Goal: Information Seeking & Learning: Learn about a topic

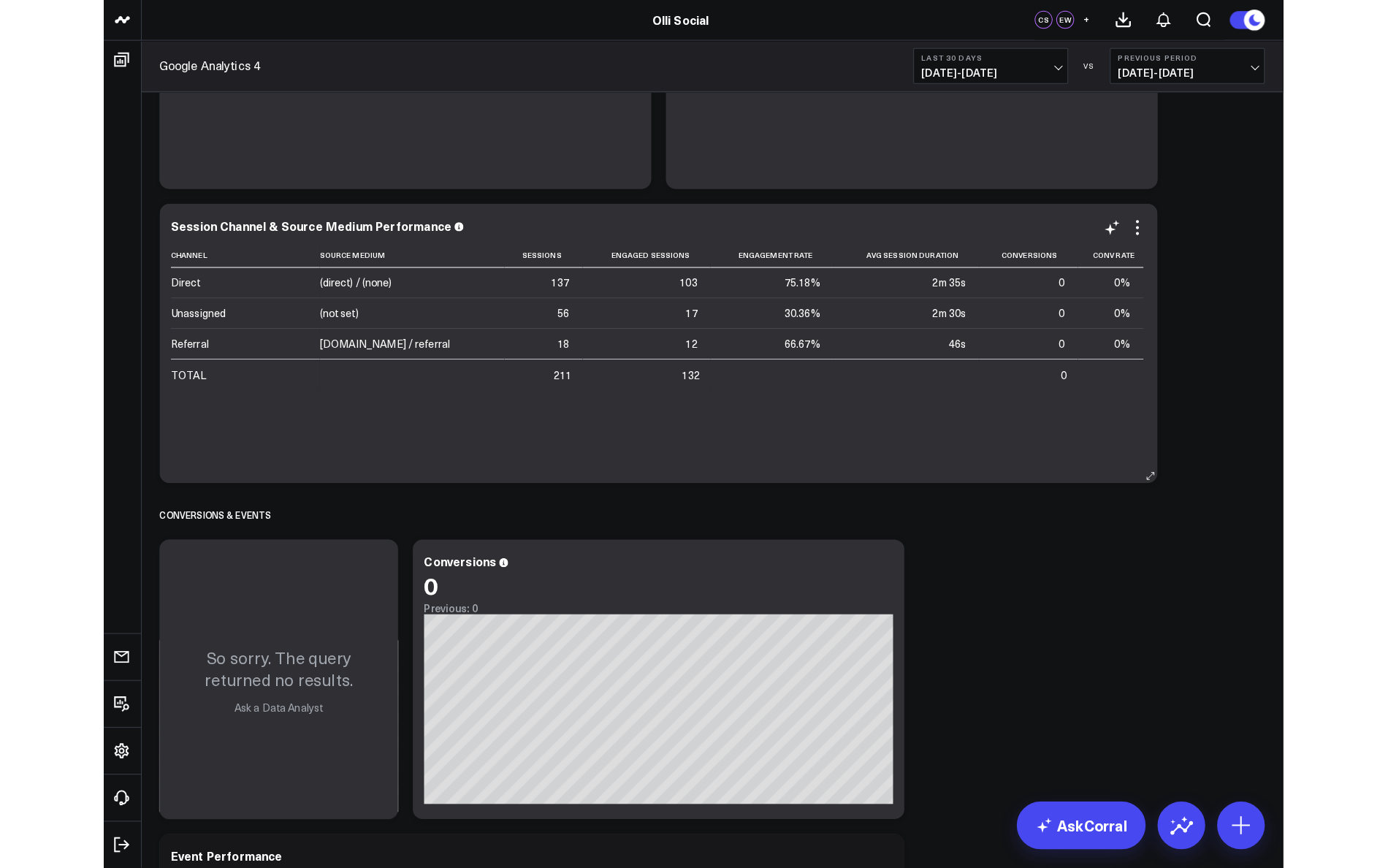
scroll to position [677, 0]
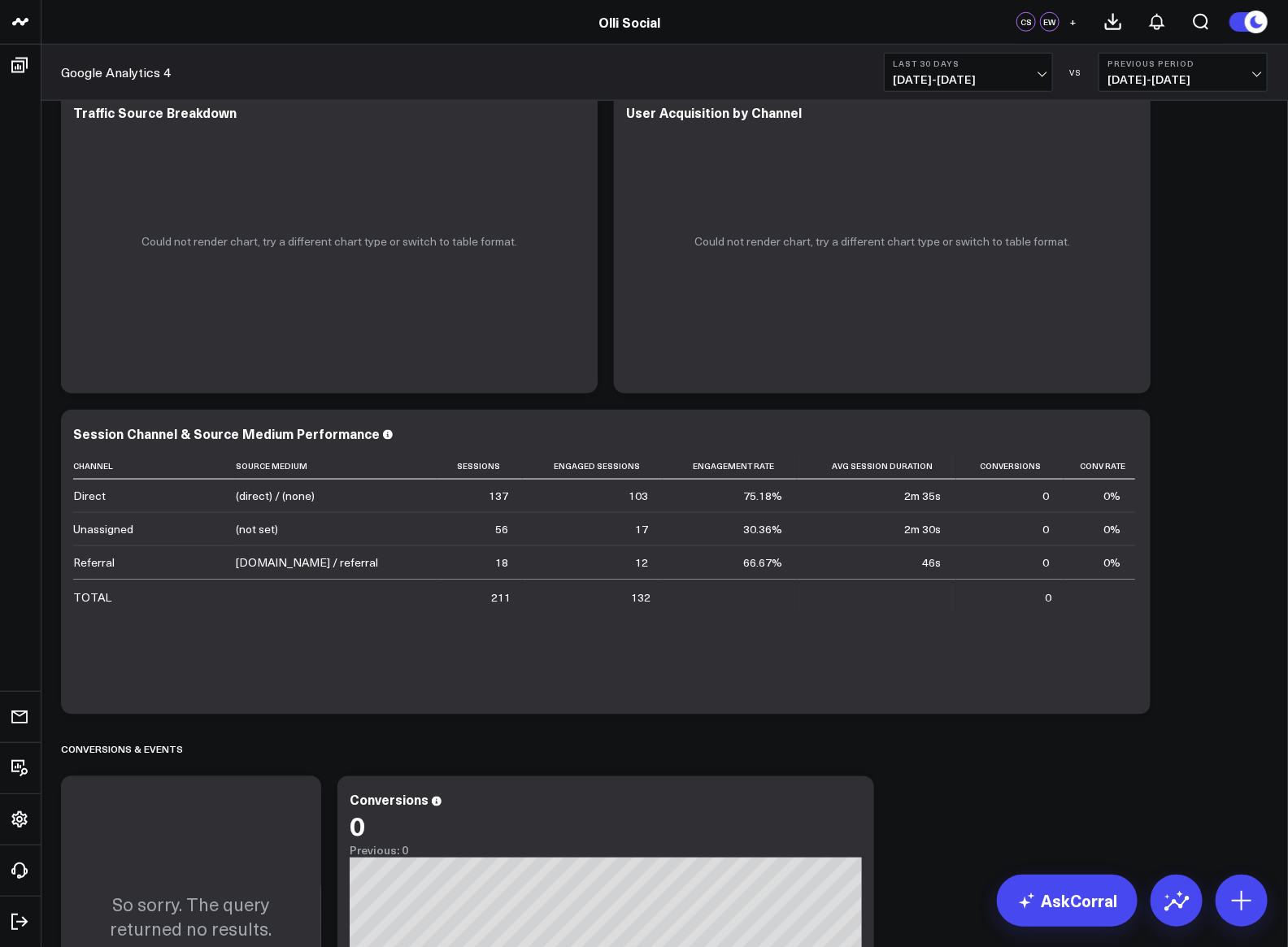
type input "e"
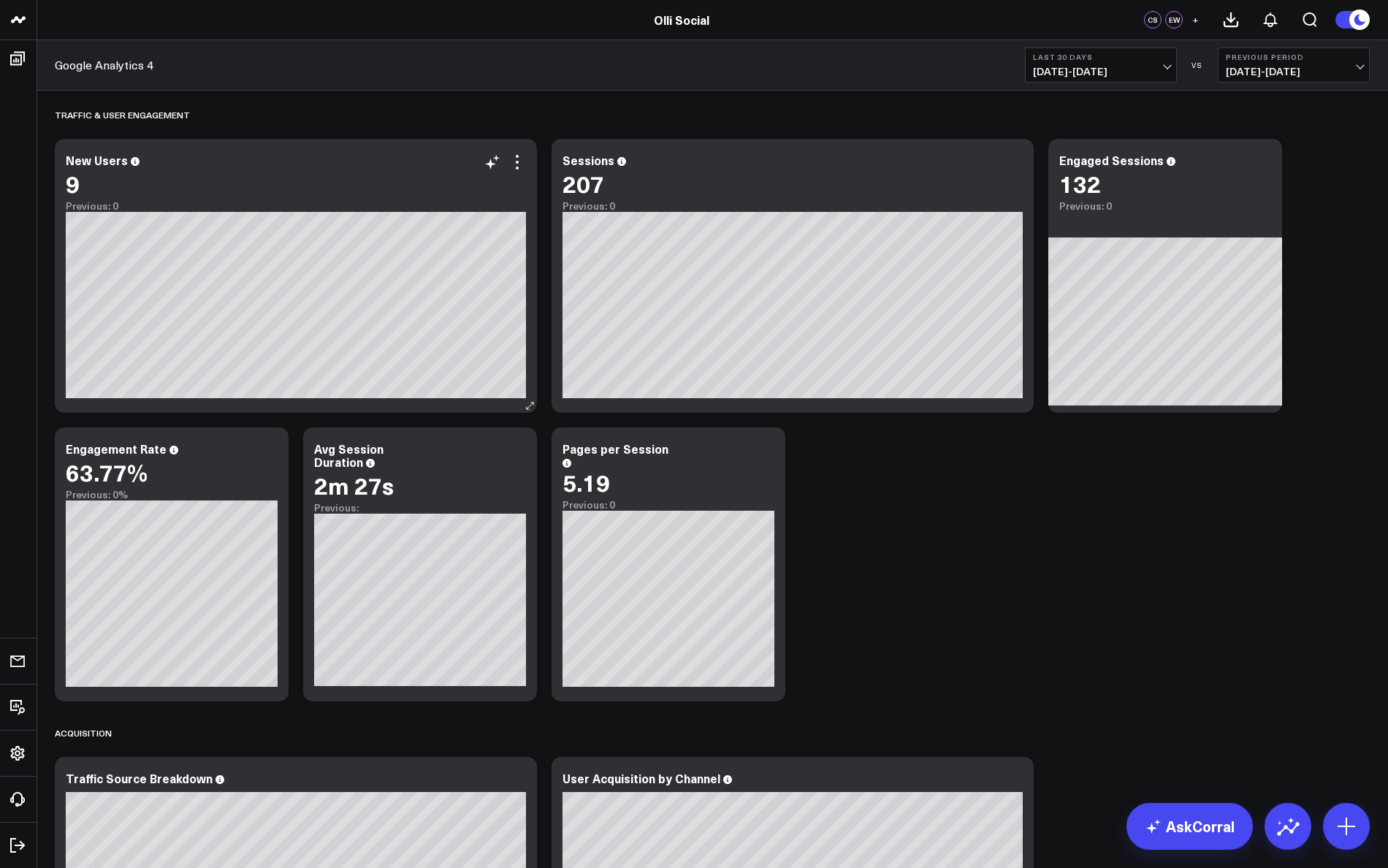
scroll to position [1, 0]
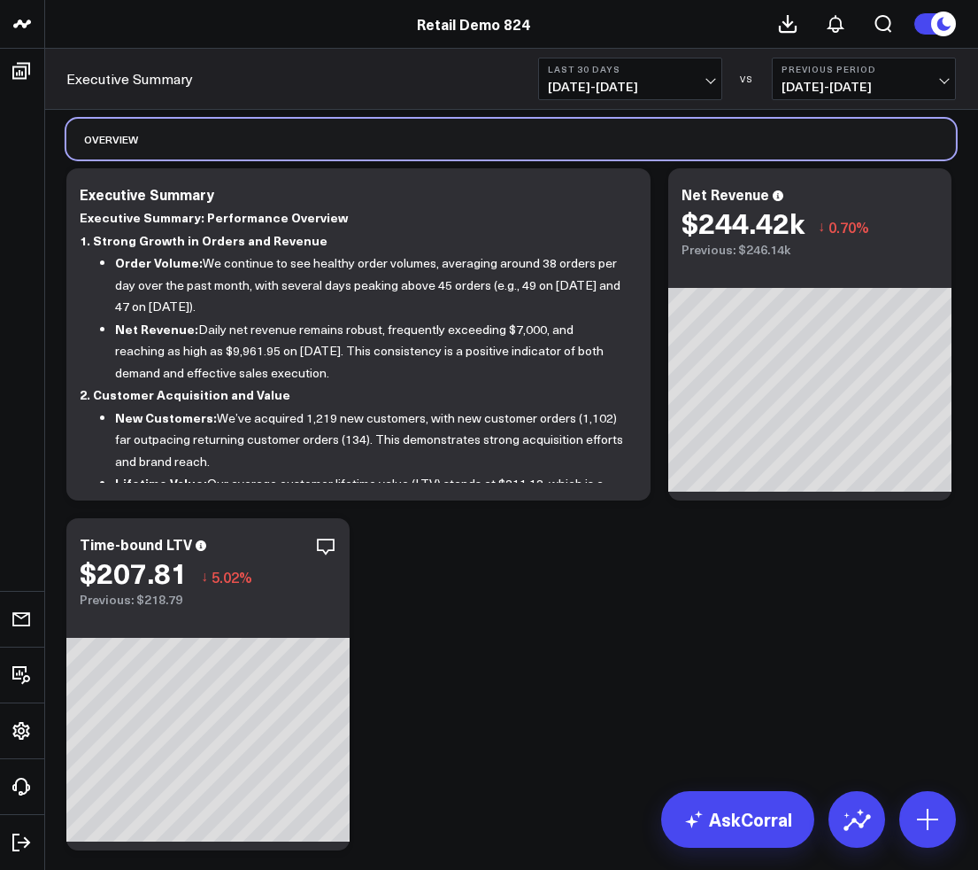
click at [929, 147] on div "OVERVIEW" at bounding box center [511, 139] width 890 height 41
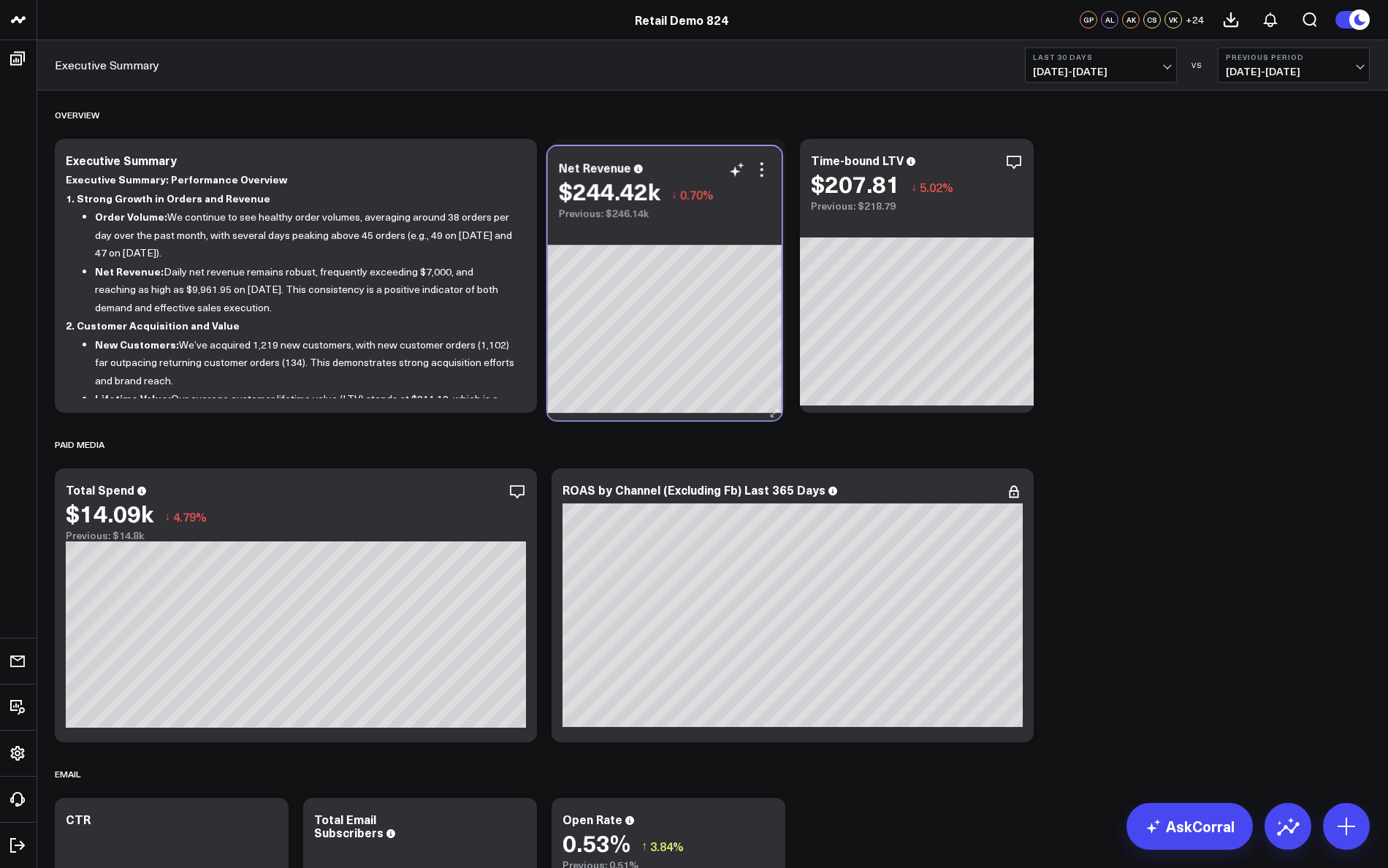
drag, startPoint x: 559, startPoint y: 161, endPoint x: 554, endPoint y: 167, distance: 7.8
click at [554, 167] on div "Net Revenue $244.42k ↓ 0.70% Previous: $246.14k" at bounding box center [664, 182] width 234 height 73
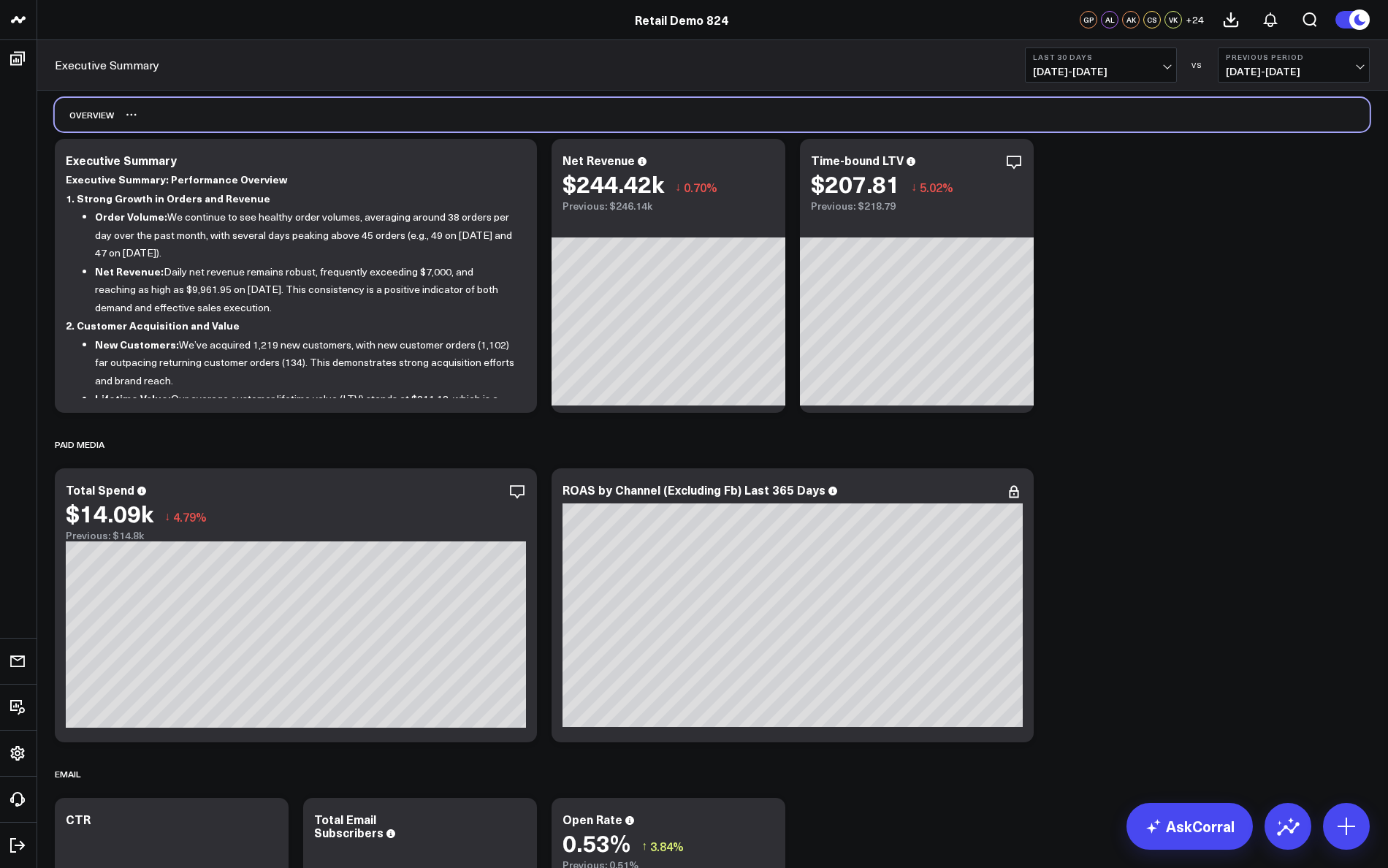
click at [663, 114] on div "OVERVIEW" at bounding box center [712, 115] width 1315 height 34
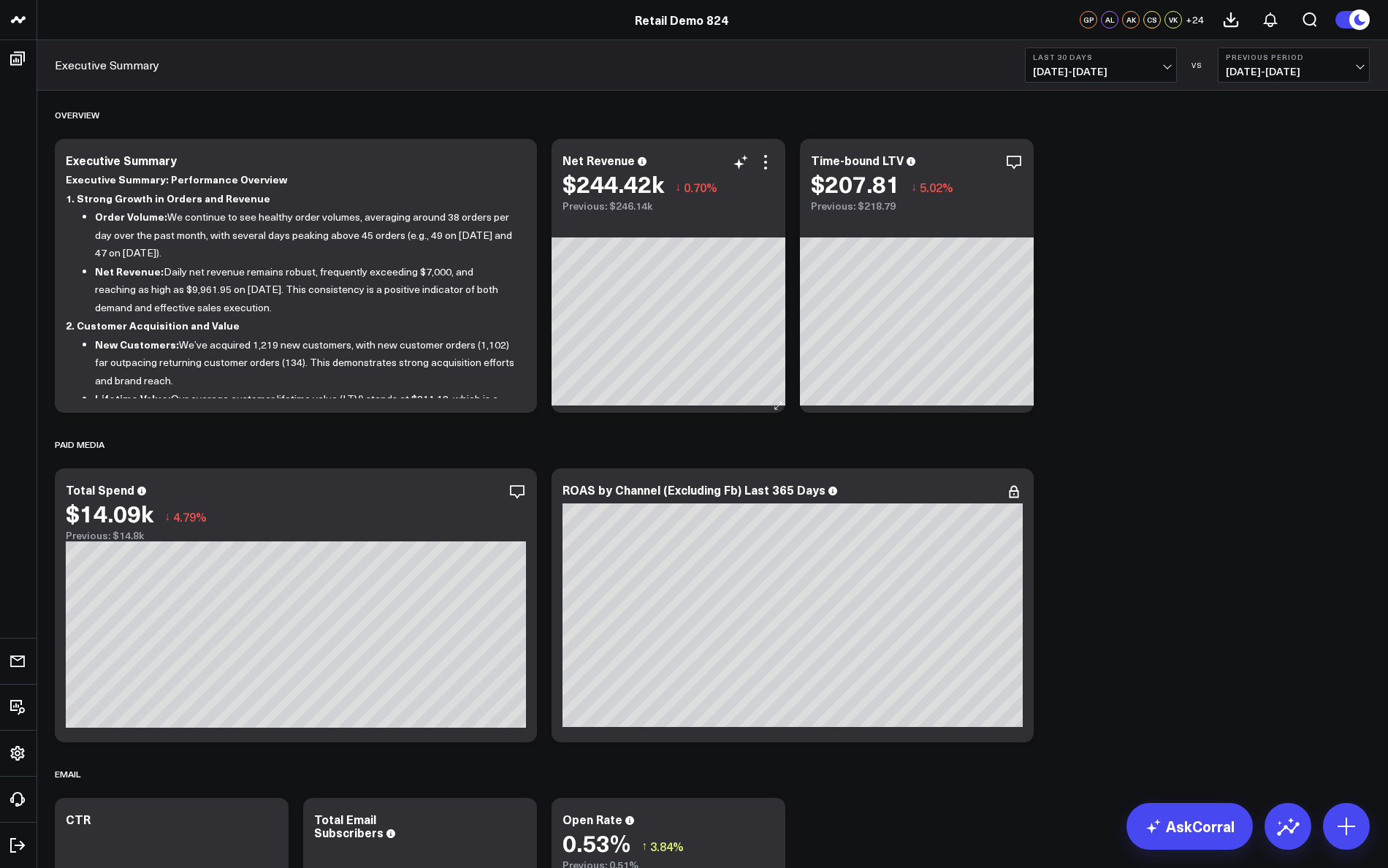
drag, startPoint x: 542, startPoint y: 150, endPoint x: 941, endPoint y: 470, distance: 511.5
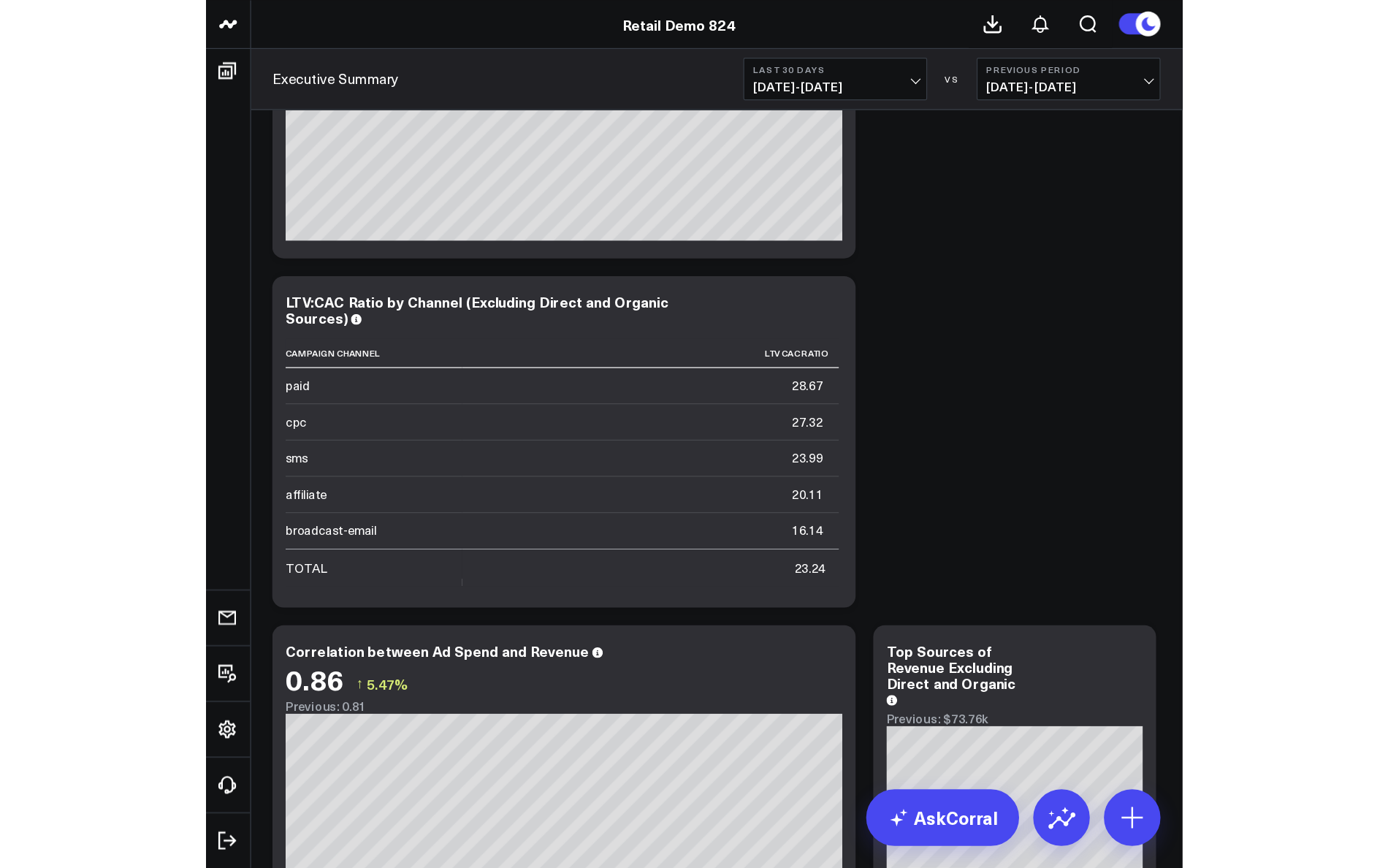
scroll to position [6671, 0]
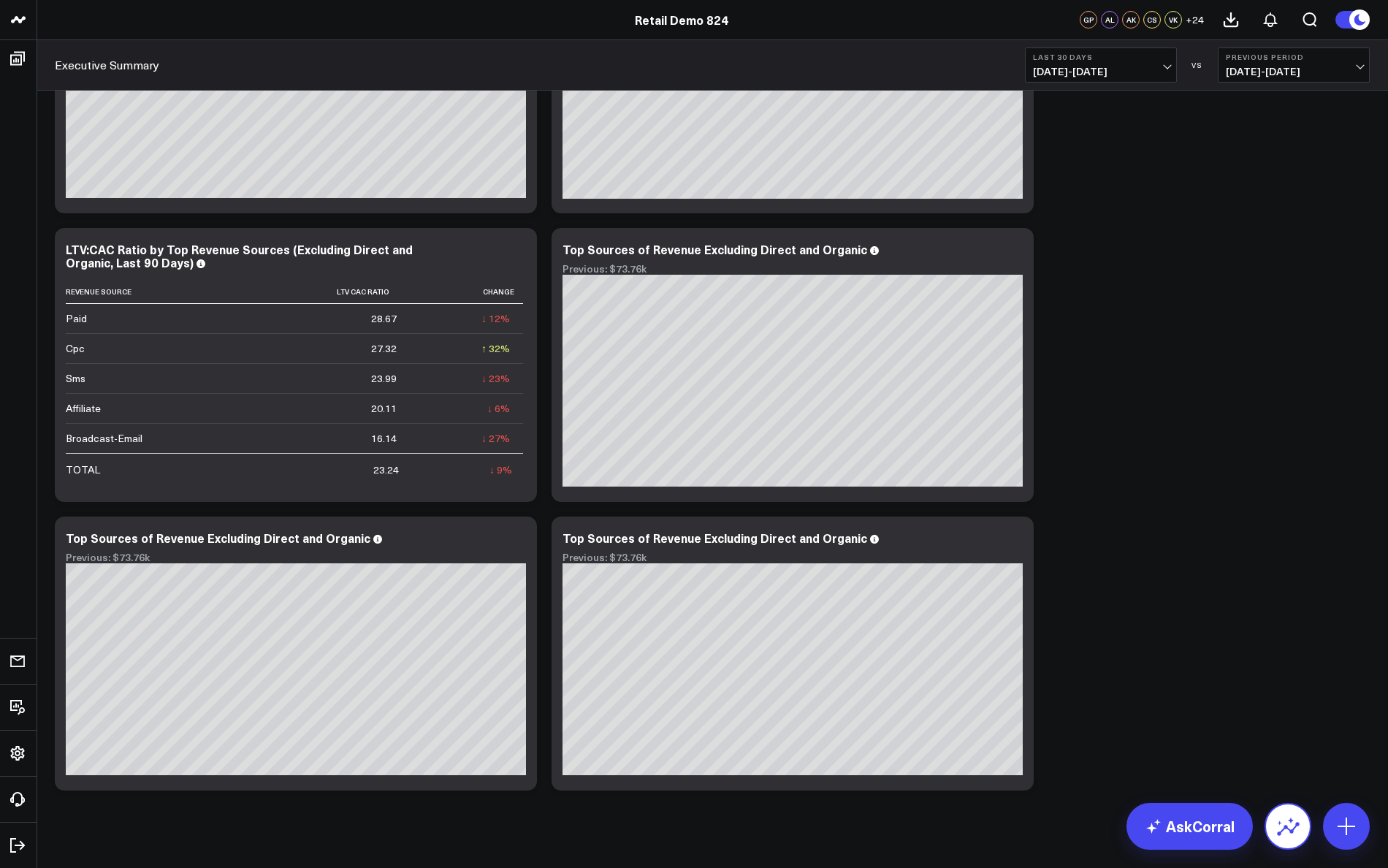
click at [1279, 830] on icon at bounding box center [1288, 826] width 23 height 23
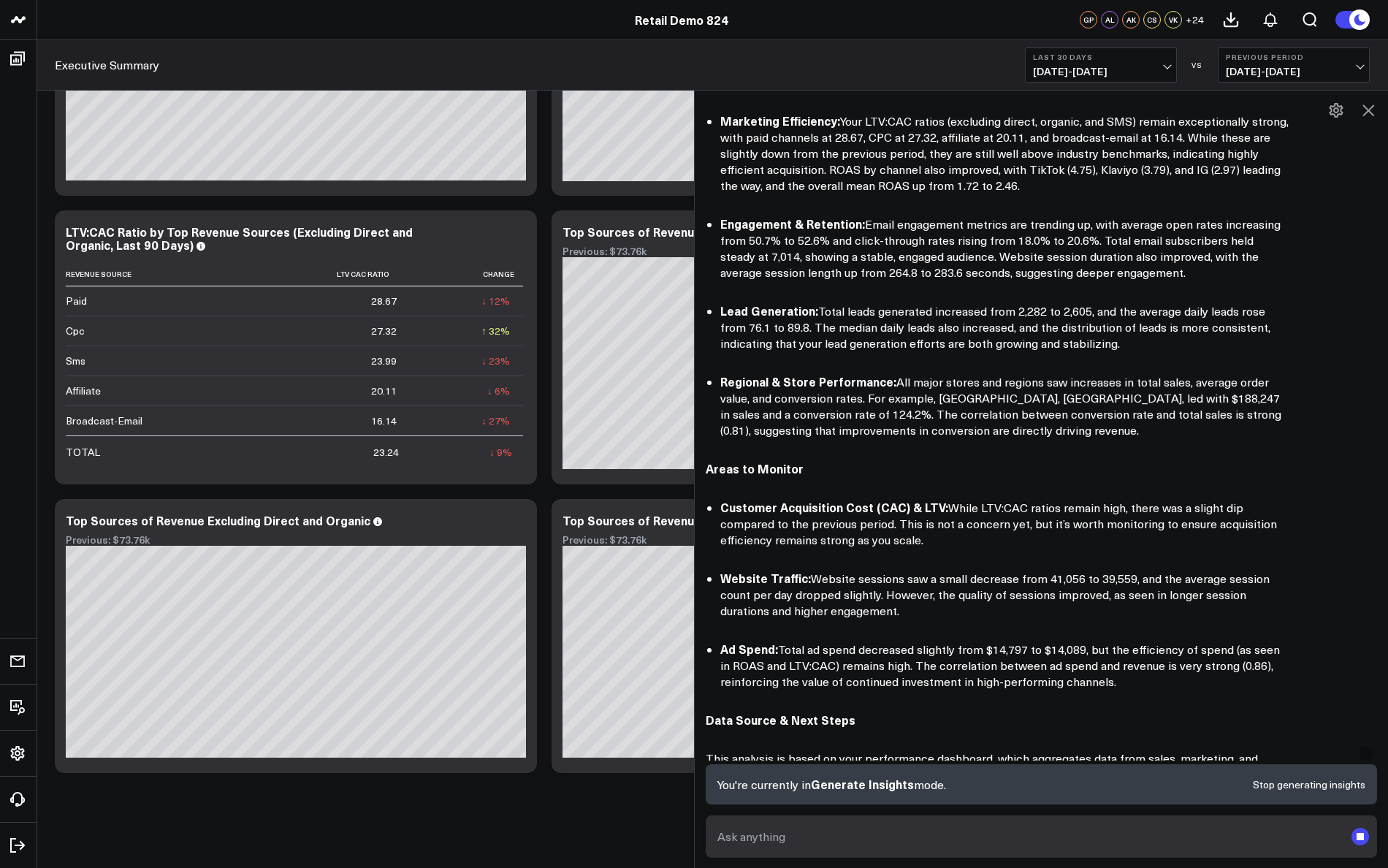
scroll to position [296, 0]
drag, startPoint x: 1128, startPoint y: 678, endPoint x: 783, endPoint y: 329, distance: 490.7
click at [783, 329] on div "Here’s a high-level, executive summary of your recent performance, focusing on …" at bounding box center [1041, 433] width 672 height 1094
click at [783, 329] on li "Lead Generation: Total leads generated increased from 2,282 to 2,605, and the a…" at bounding box center [1005, 328] width 570 height 49
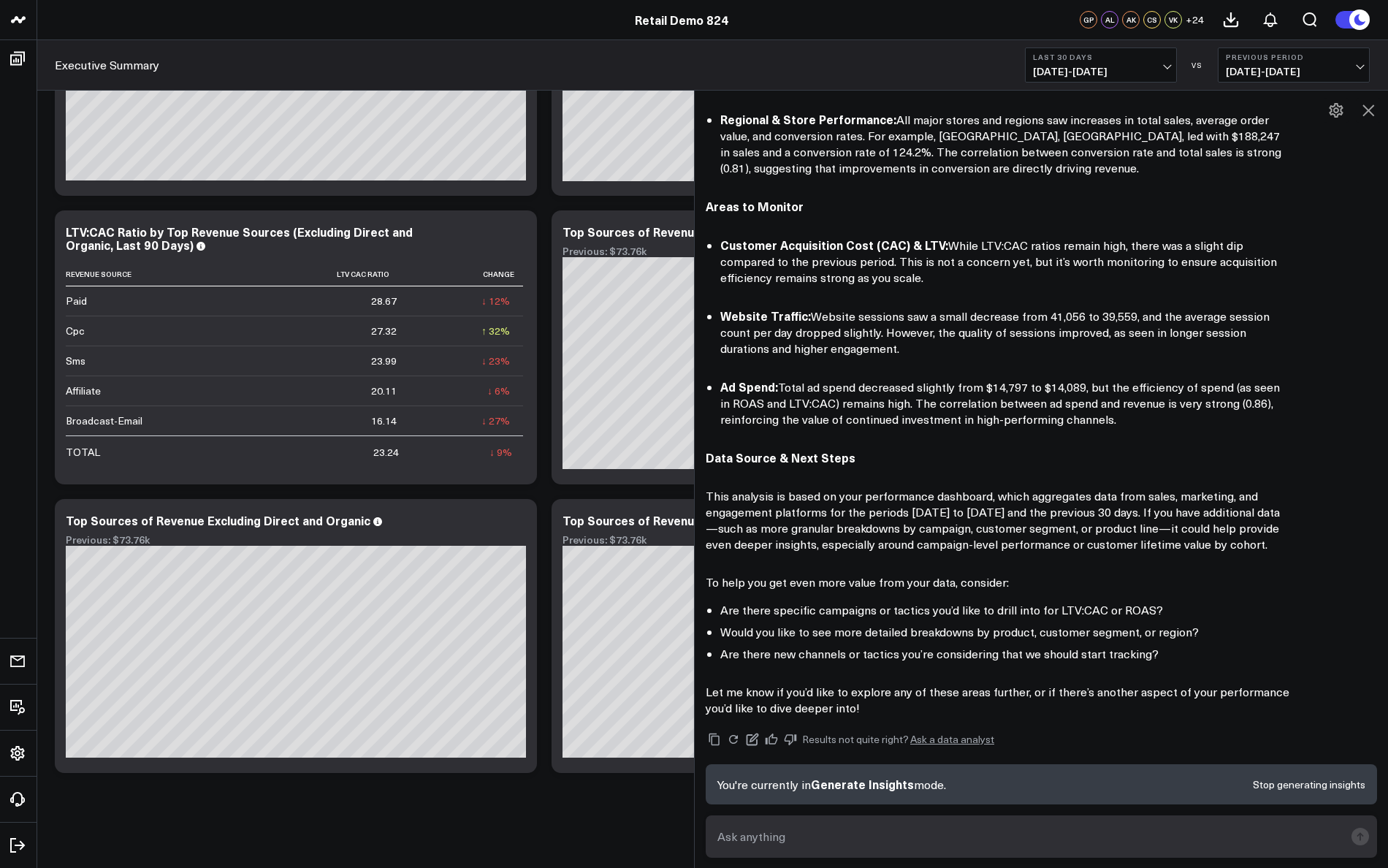
scroll to position [606, 0]
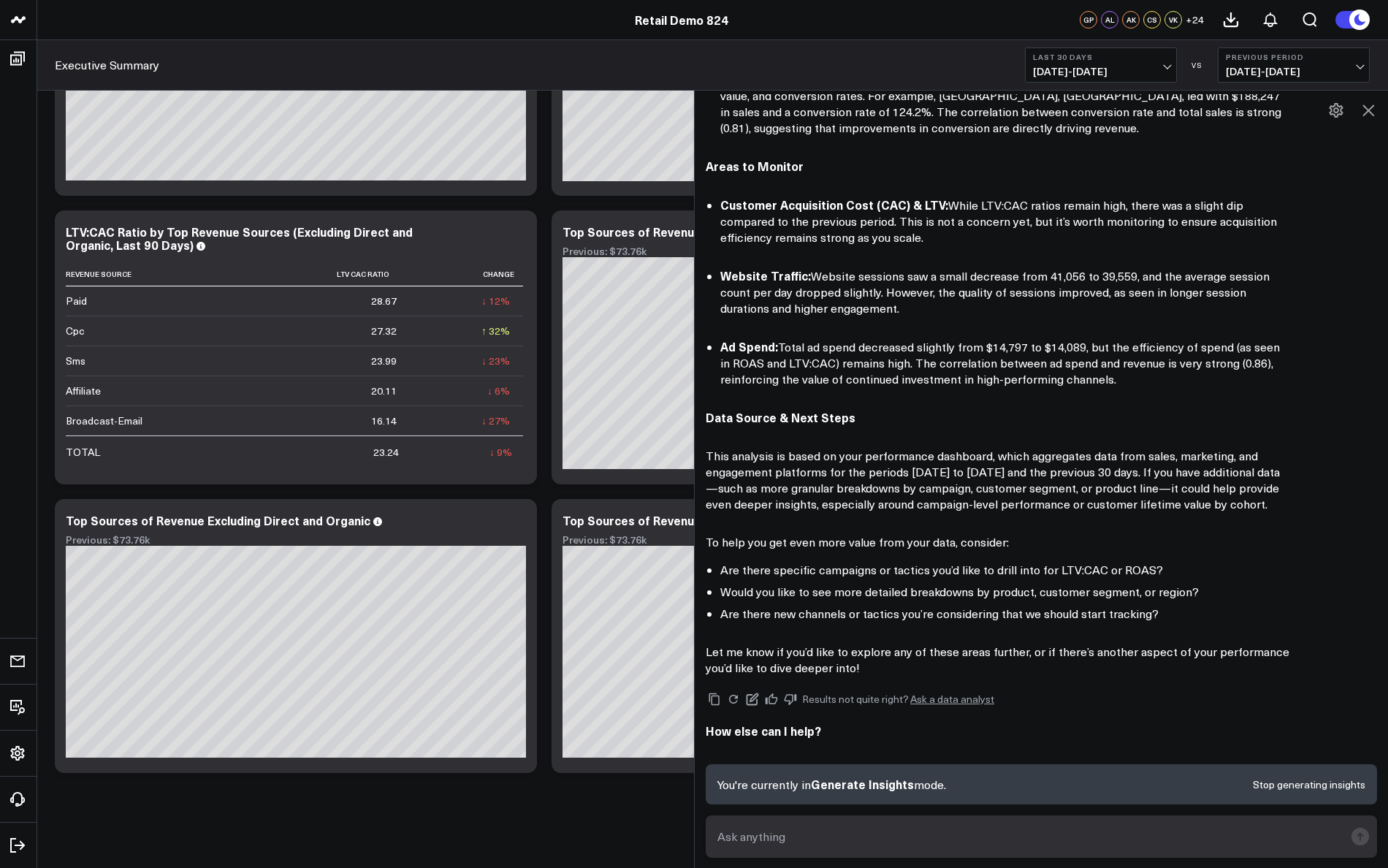
click at [1333, 111] on icon at bounding box center [1336, 110] width 17 height 17
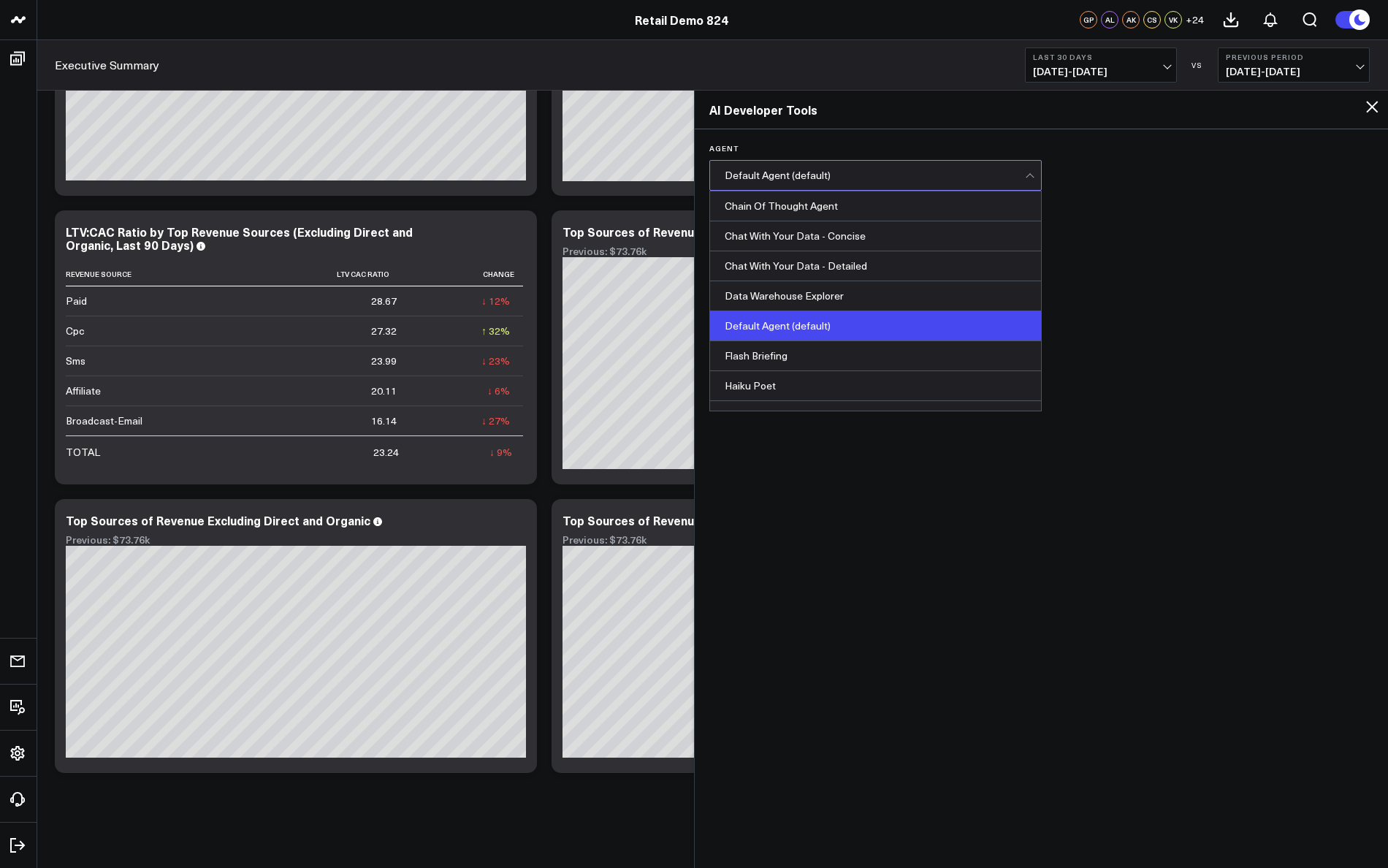
click at [906, 174] on div "Default Agent (default)" at bounding box center [875, 175] width 300 height 12
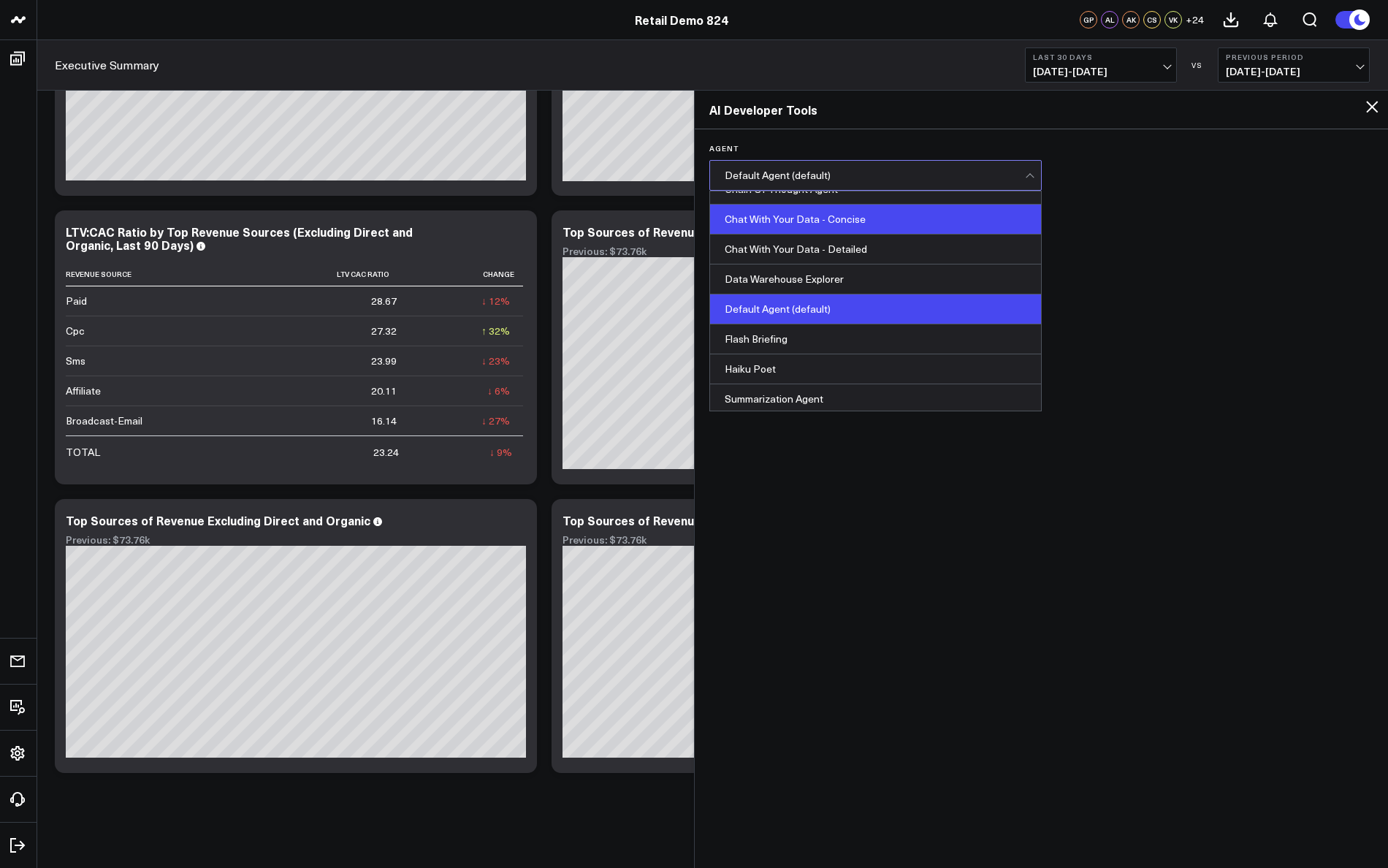
scroll to position [17, 0]
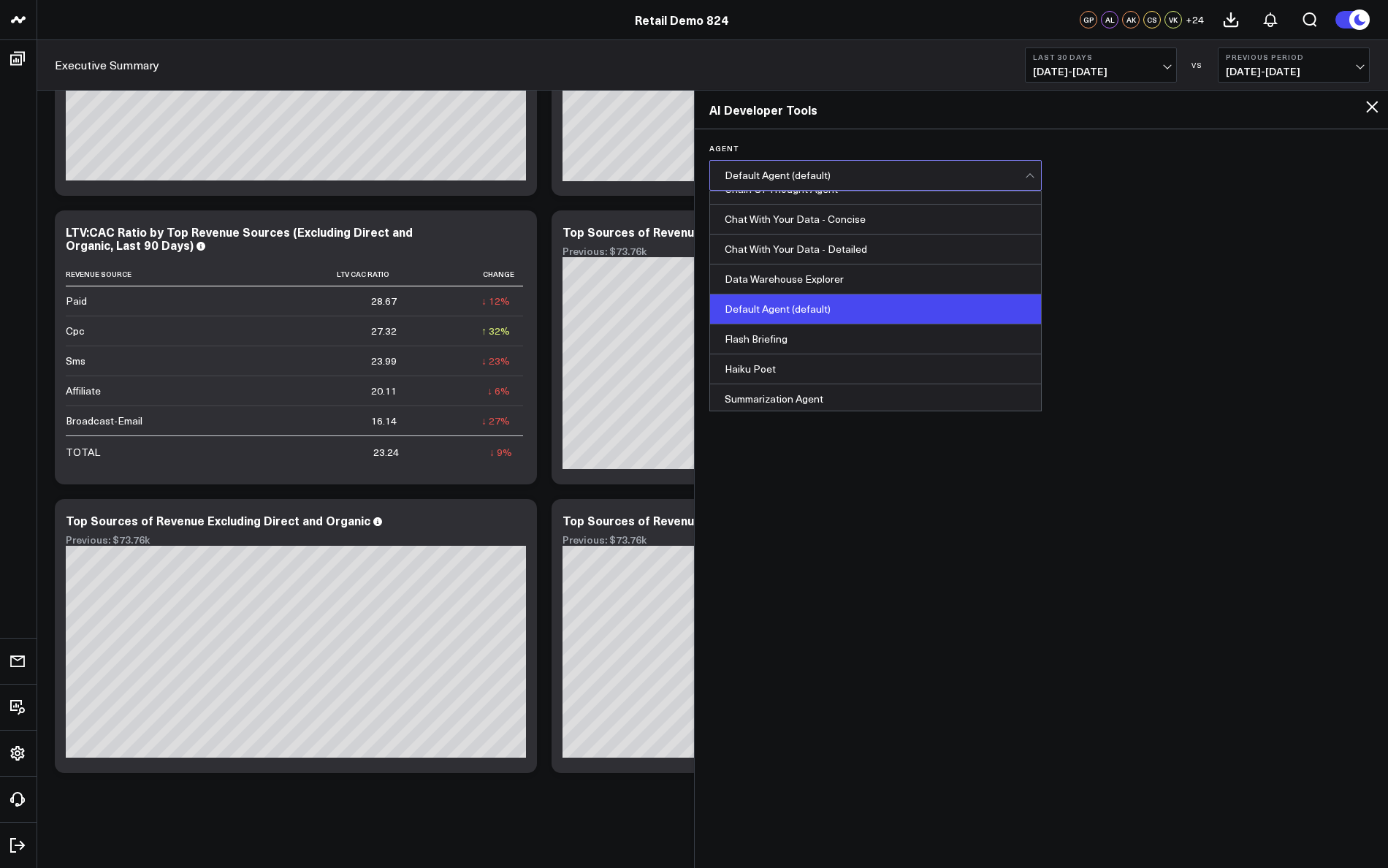
click at [1077, 213] on h6 "Stream Parameters" at bounding box center [1041, 217] width 664 height 9
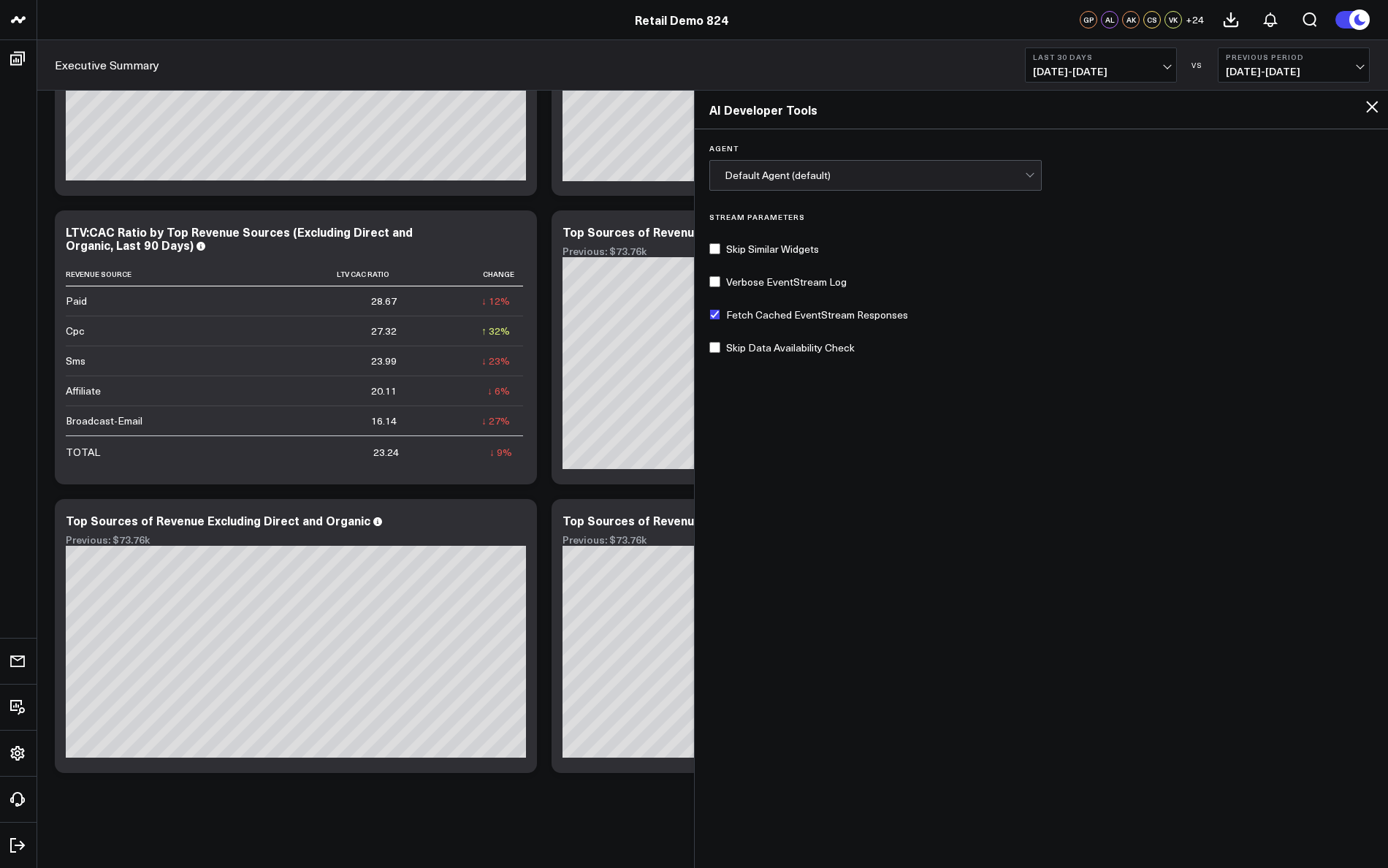
click at [715, 311] on input "Fetch Cached EventStream Responses" at bounding box center [715, 314] width 11 height 11
checkbox input "false"
click at [1362, 111] on h2 "AI Developer Tools" at bounding box center [1041, 109] width 664 height 16
click at [1372, 106] on icon at bounding box center [1372, 106] width 12 height 12
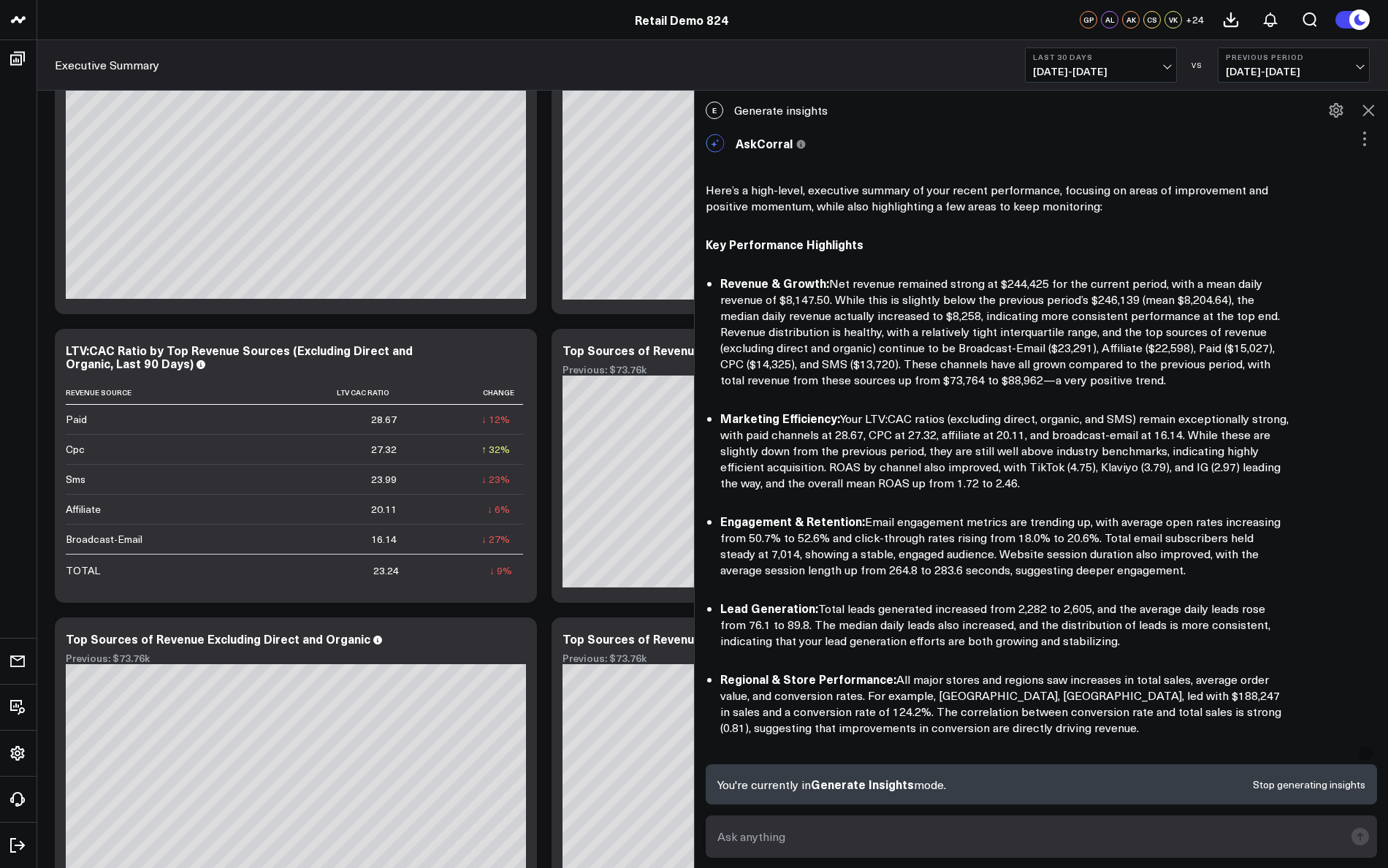
scroll to position [6569, 0]
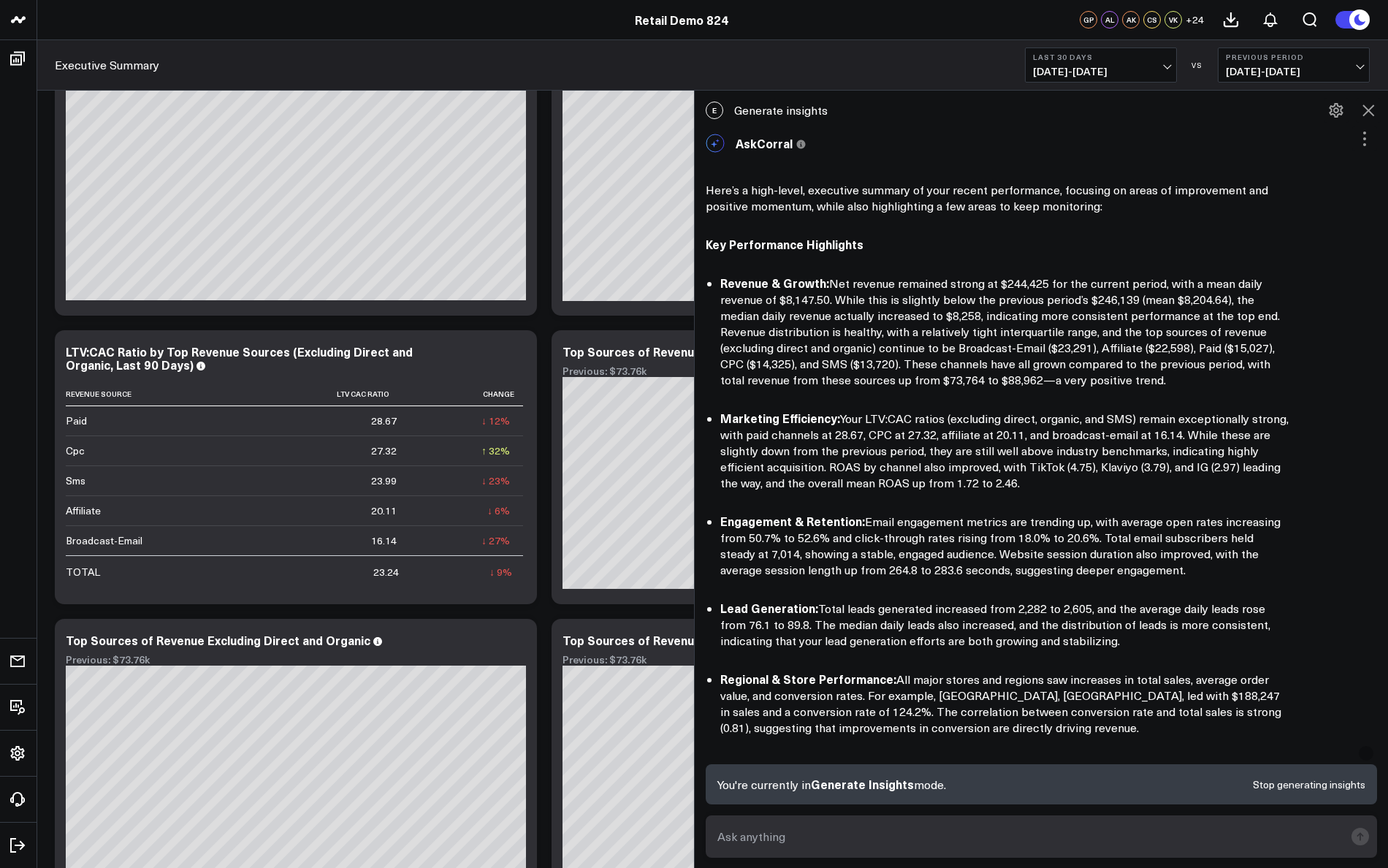
click at [1369, 108] on icon at bounding box center [1368, 110] width 17 height 17
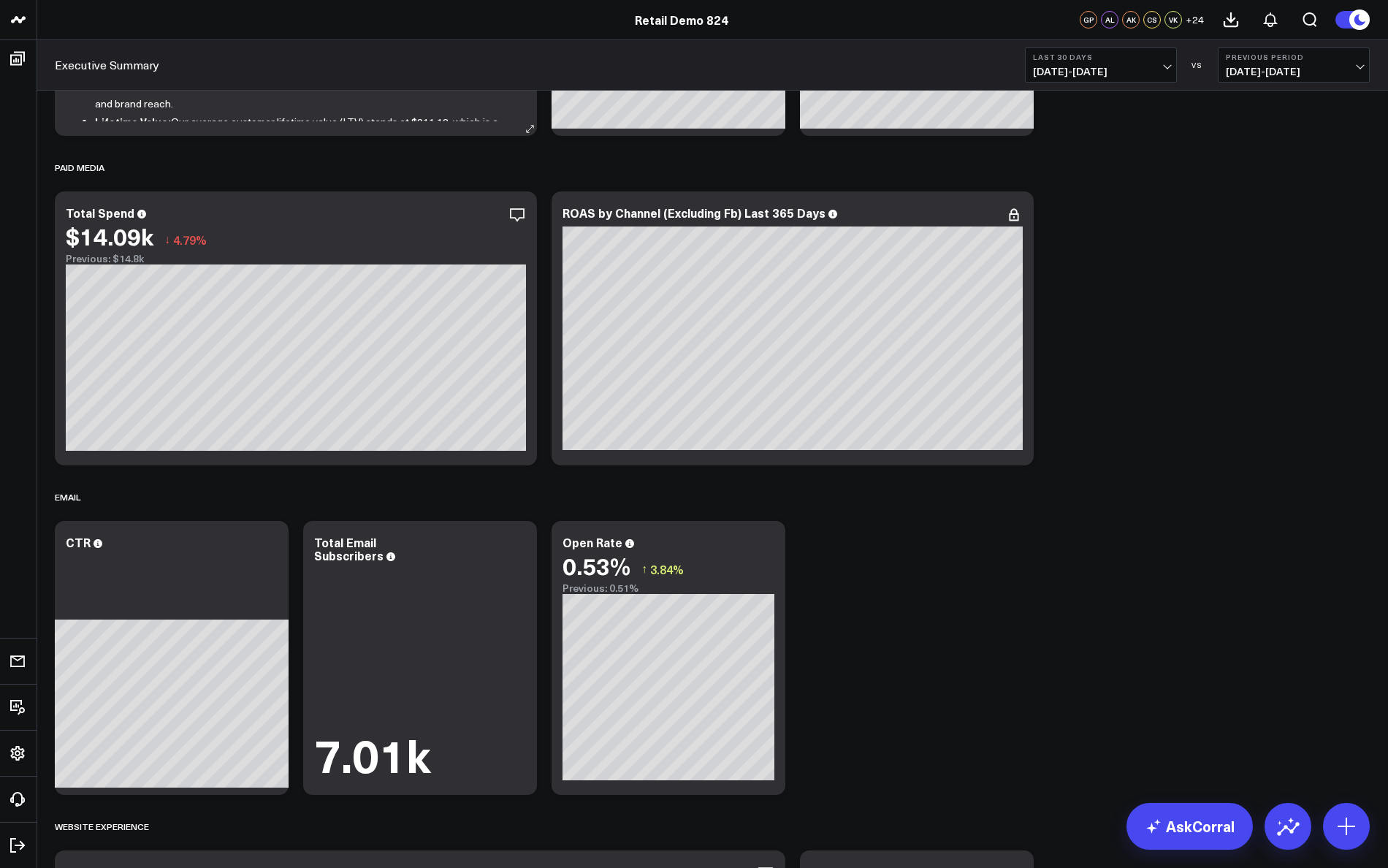
scroll to position [0, 0]
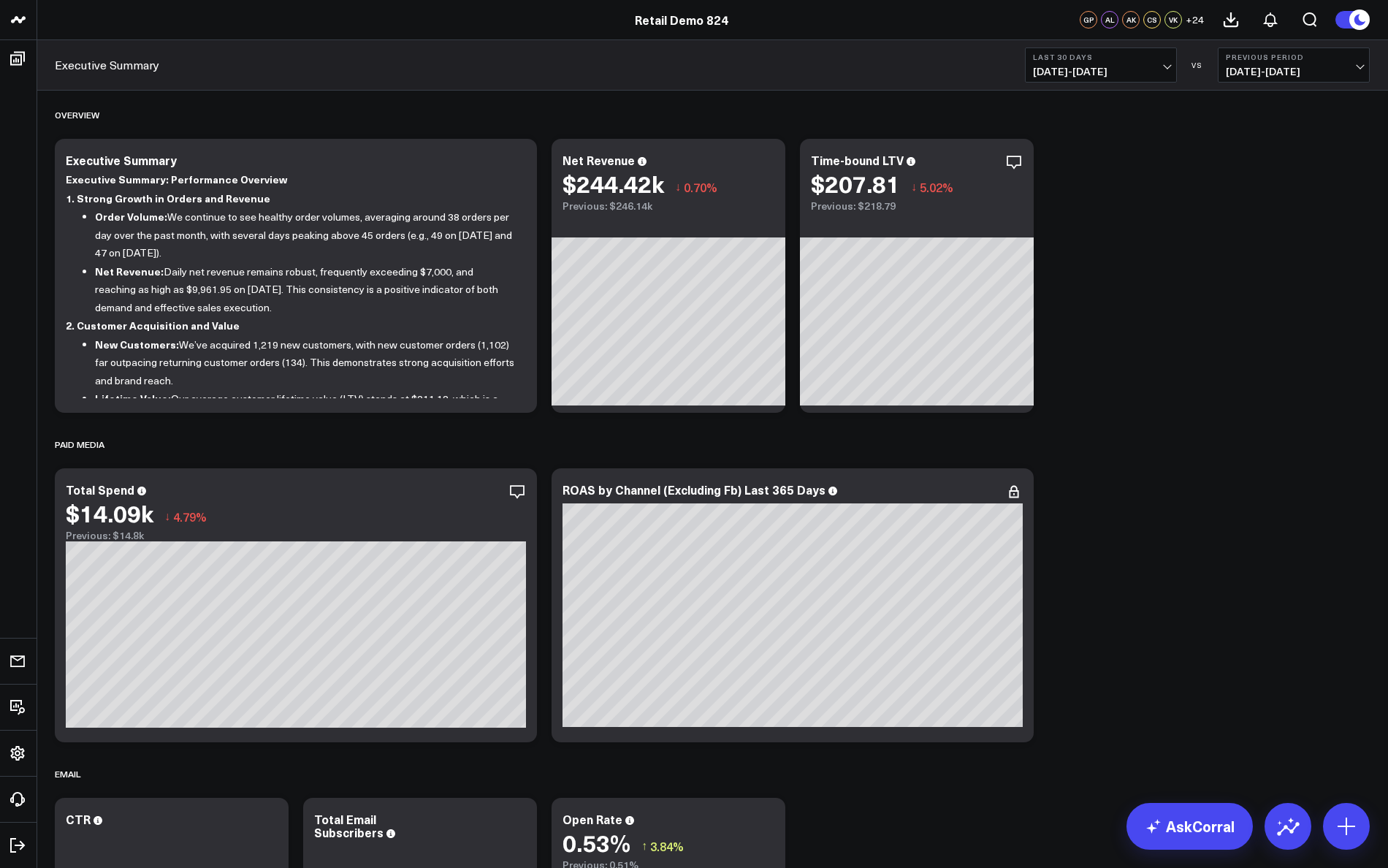
drag, startPoint x: 542, startPoint y: 186, endPoint x: 969, endPoint y: 847, distance: 786.9
click at [607, 125] on div "OVERVIEW" at bounding box center [712, 115] width 1315 height 34
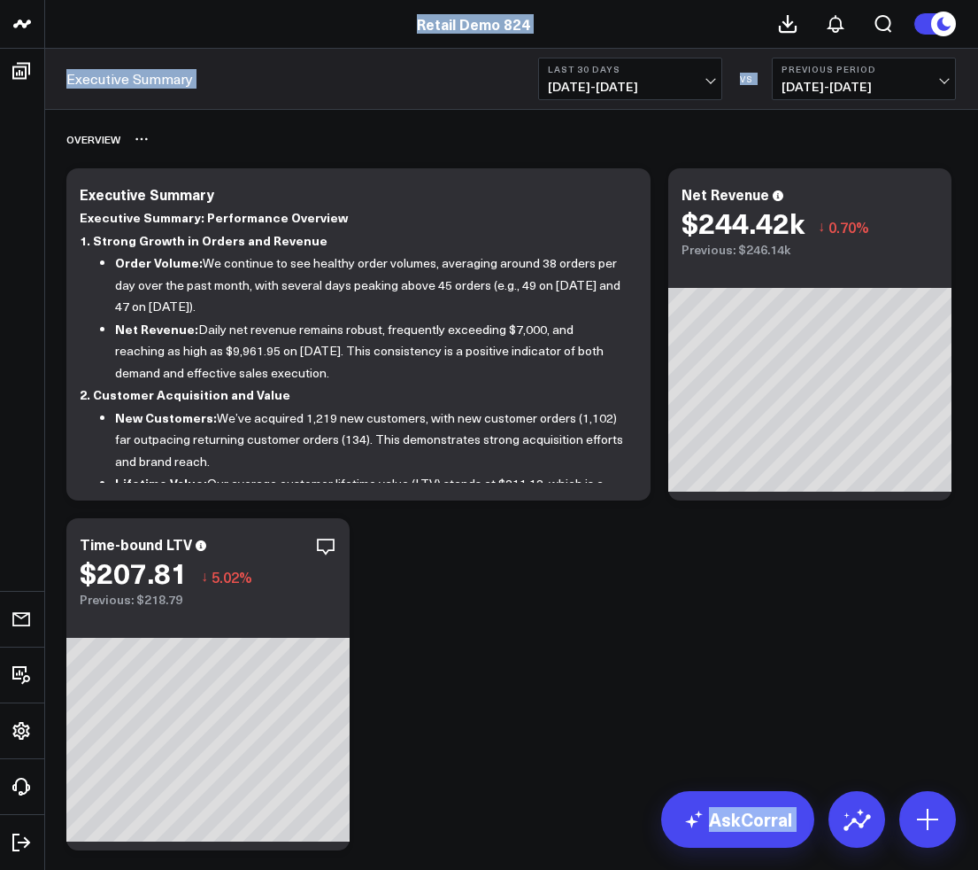
click at [99, 143] on div "OVERVIEW" at bounding box center [93, 139] width 54 height 41
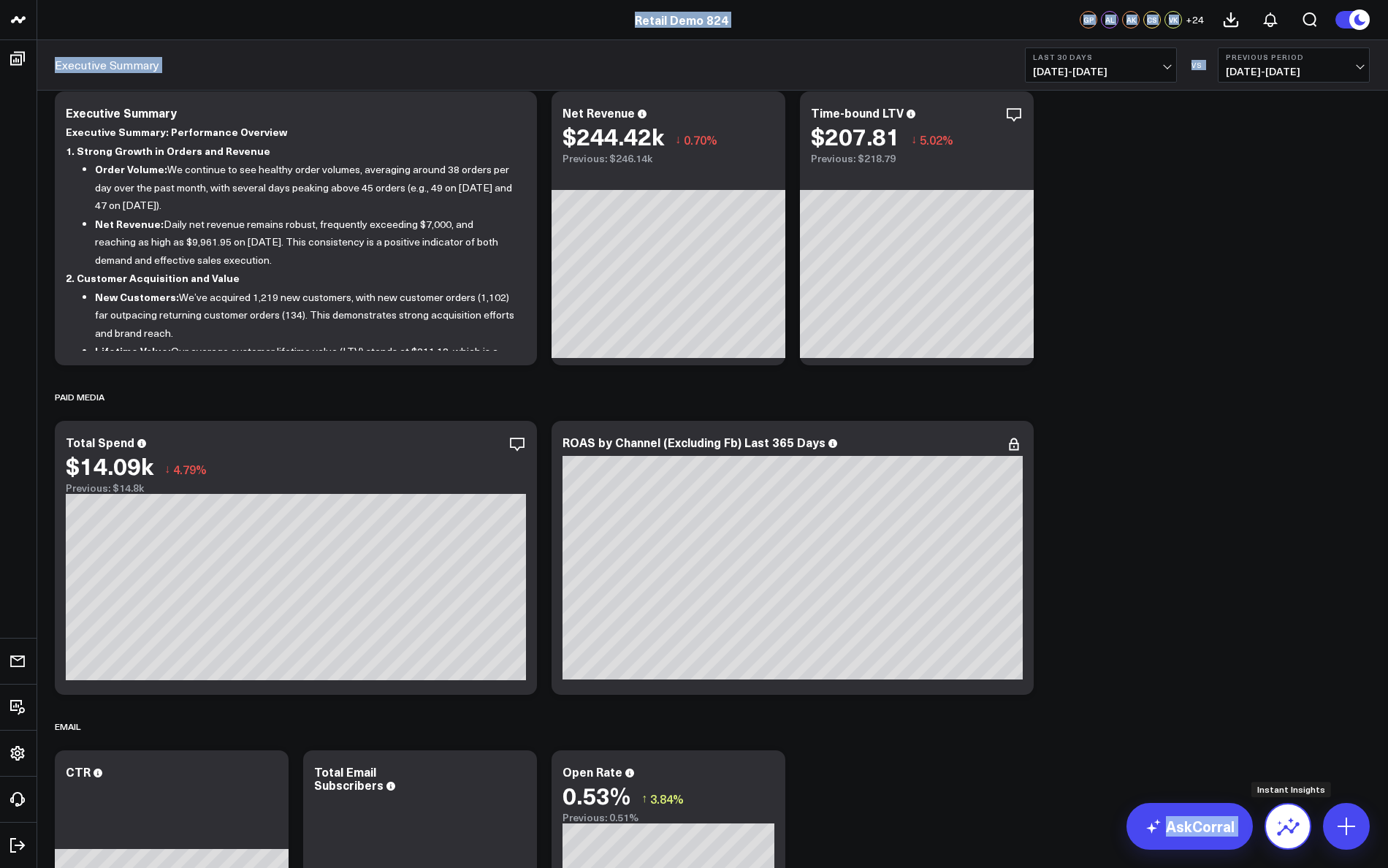
click at [1272, 818] on button at bounding box center [1288, 826] width 47 height 47
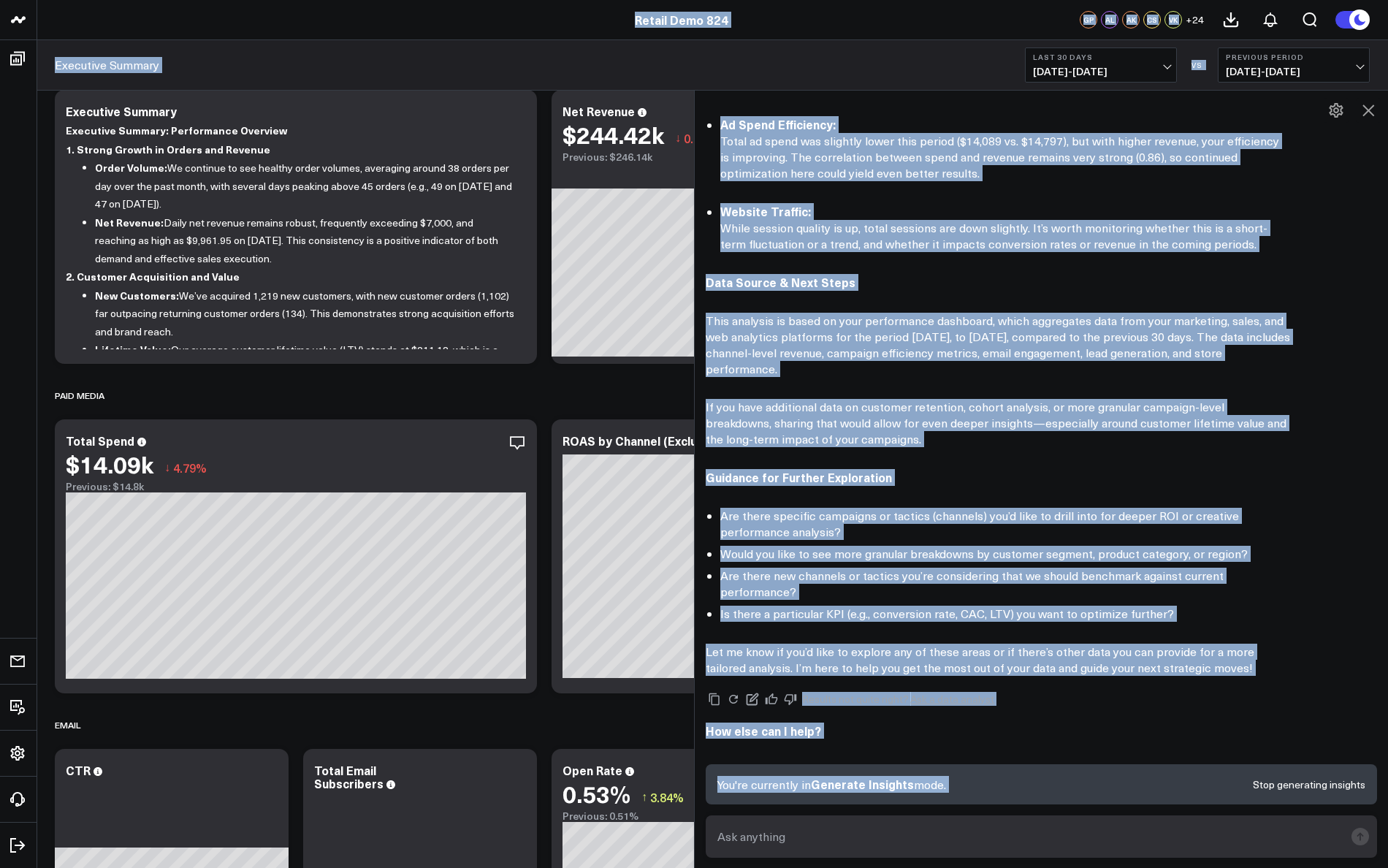
scroll to position [896, 0]
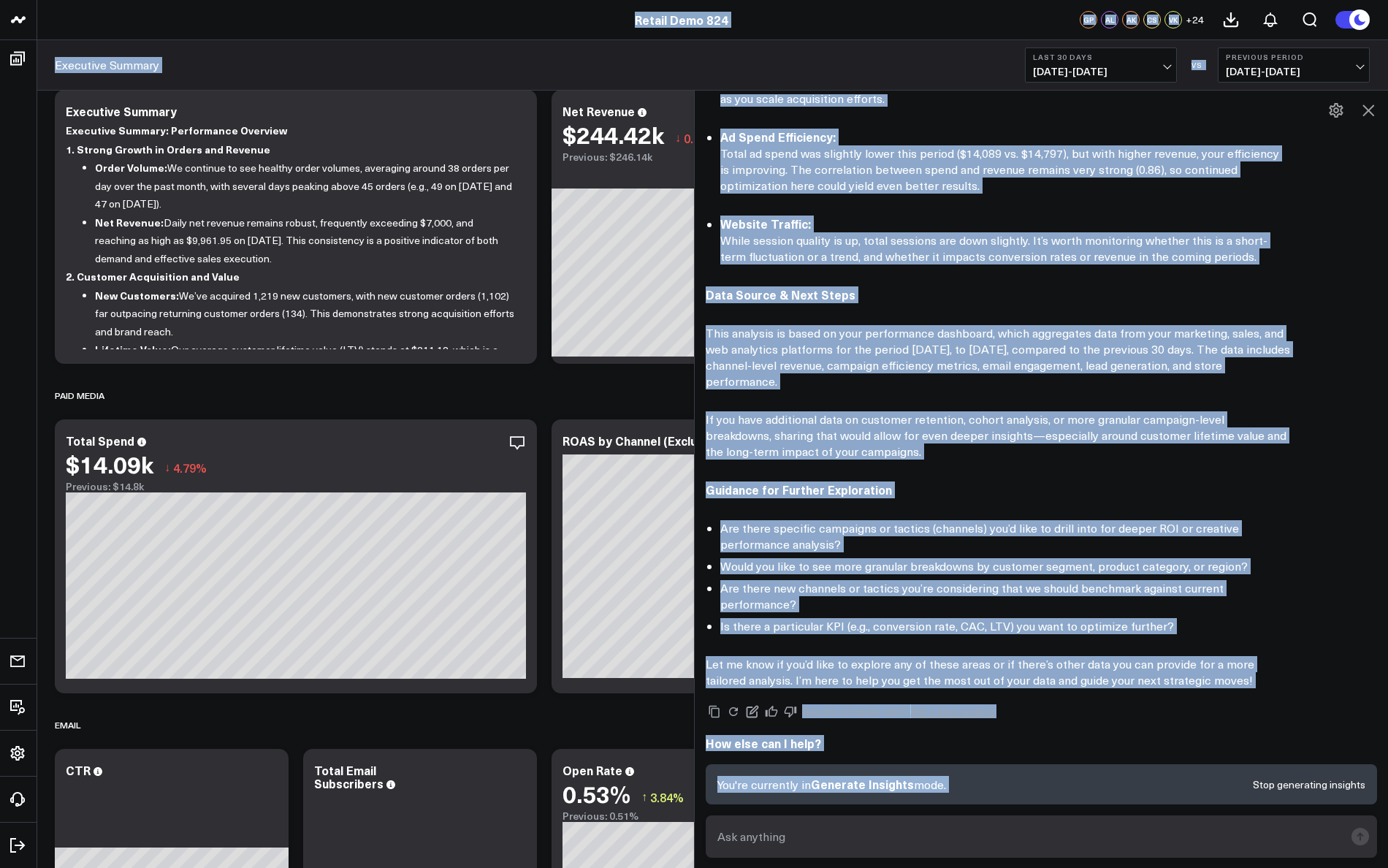
click at [870, 742] on div "How else can I help?" at bounding box center [1041, 747] width 672 height 23
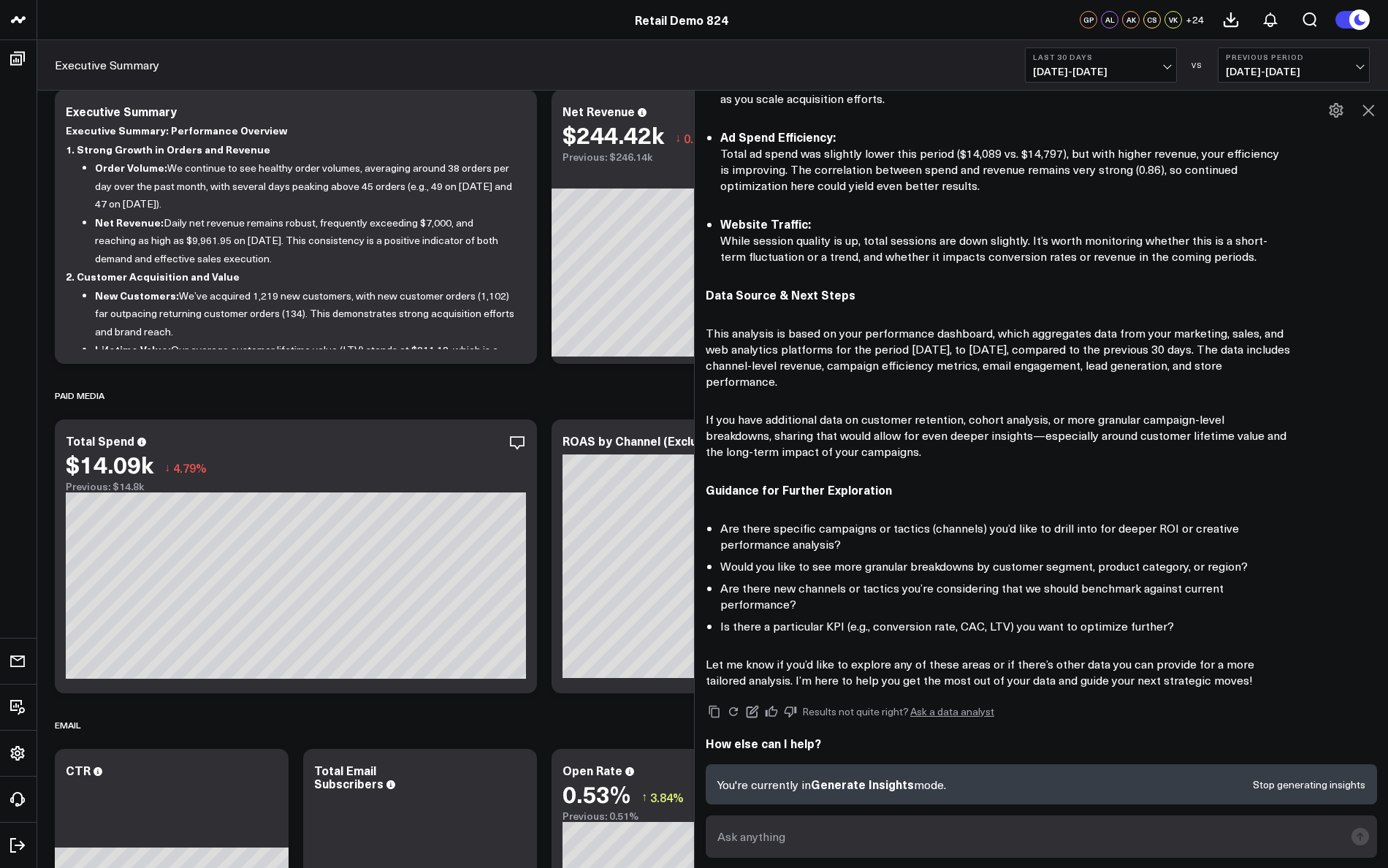
click at [866, 743] on div "How else can I help?" at bounding box center [1041, 747] width 672 height 23
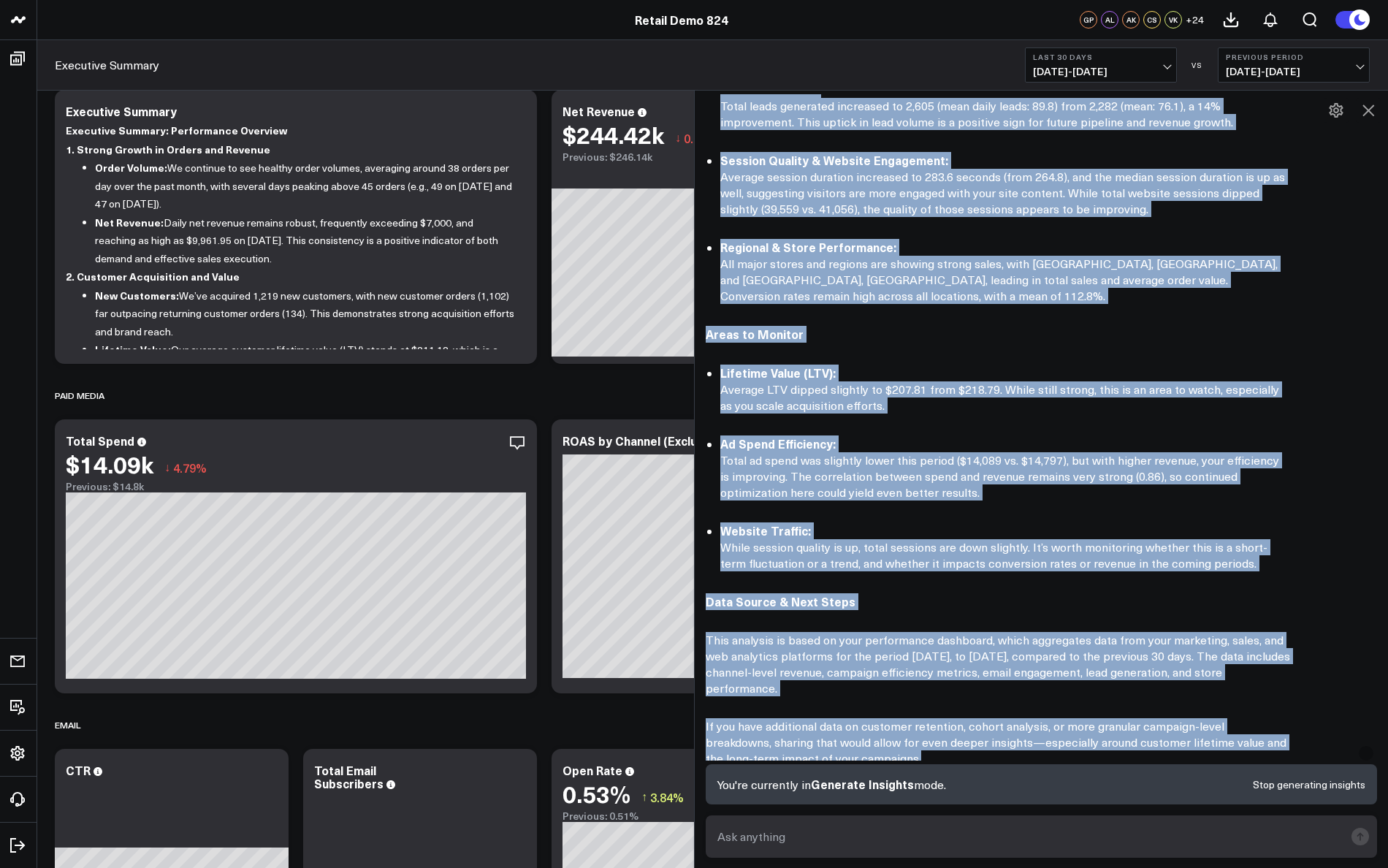
scroll to position [617, 0]
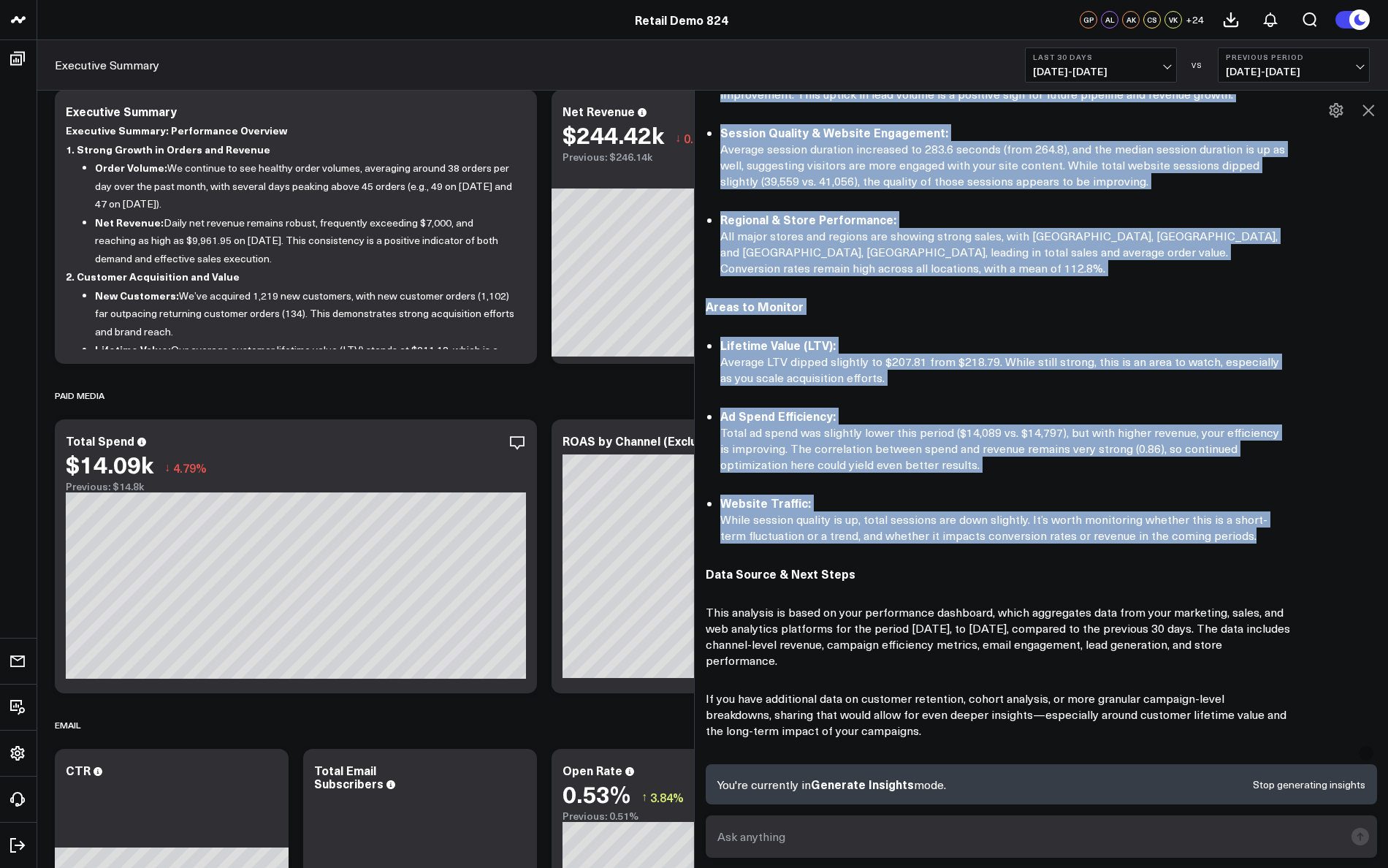
drag, startPoint x: 706, startPoint y: 189, endPoint x: 1250, endPoint y: 546, distance: 650.7
click at [1250, 546] on div "Here’s a high-level, executive summary of your recent performance, focusing on …" at bounding box center [1041, 266] width 672 height 1403
copy div "Lore’i d sita-conse, adipiscin elitsed do eius tempor incididuntu, laboreet do …"
